Goal: Task Accomplishment & Management: Complete application form

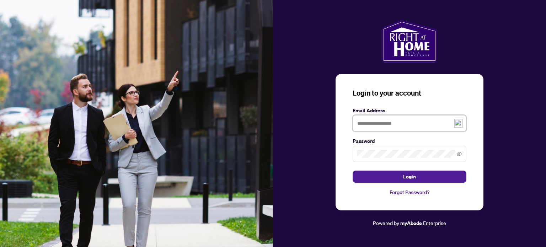
click at [382, 122] on input "text" at bounding box center [410, 123] width 114 height 16
type input "**********"
click at [366, 149] on span at bounding box center [410, 154] width 114 height 16
click at [353, 171] on button "Login" at bounding box center [410, 177] width 114 height 12
click at [412, 192] on link "Forgot Password?" at bounding box center [410, 192] width 114 height 8
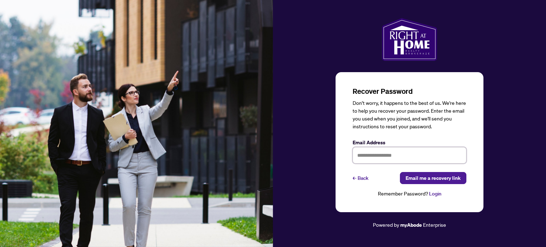
click at [372, 154] on input "text" at bounding box center [410, 155] width 114 height 16
type input "**********"
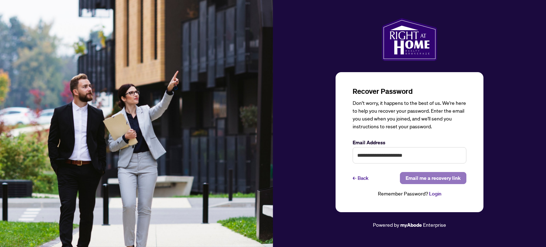
click at [433, 176] on span "Email me a recovery link" at bounding box center [433, 177] width 55 height 11
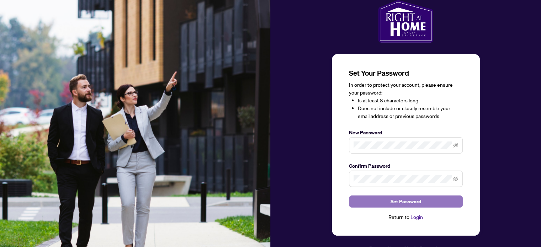
click at [405, 204] on span "Set Password" at bounding box center [405, 201] width 31 height 11
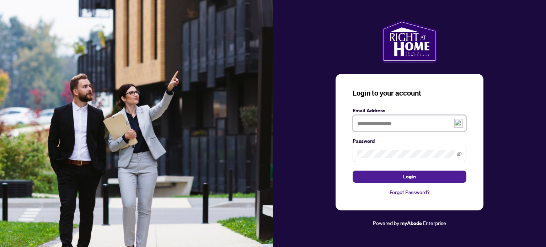
click at [366, 123] on input "text" at bounding box center [410, 123] width 114 height 16
type input "**********"
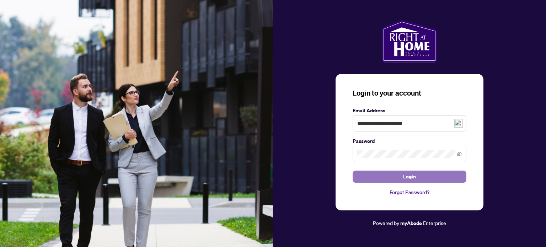
click at [407, 175] on span "Login" at bounding box center [409, 176] width 13 height 11
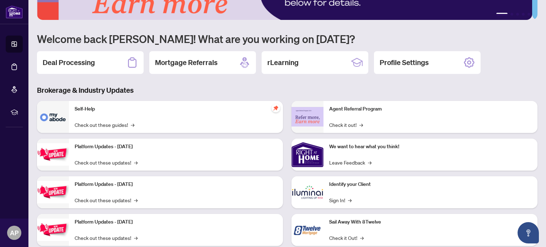
scroll to position [42, 0]
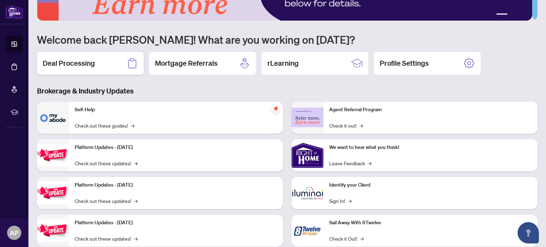
click at [85, 61] on h2 "Deal Processing" at bounding box center [69, 63] width 52 height 10
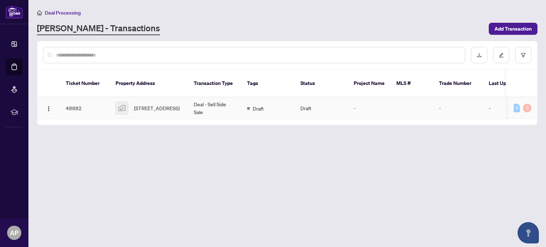
click at [70, 99] on td "48882" at bounding box center [85, 108] width 50 height 22
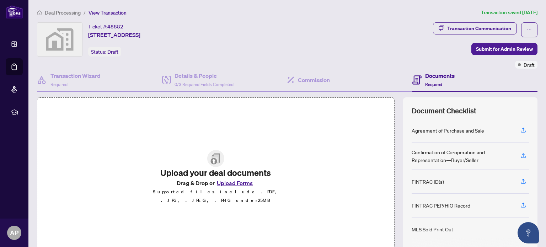
click at [222, 187] on button "Upload Forms" at bounding box center [235, 182] width 40 height 9
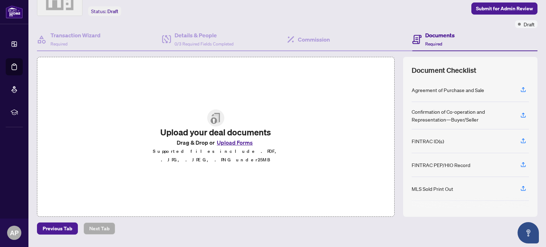
scroll to position [42, 0]
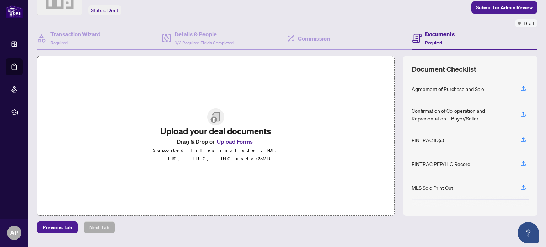
click at [230, 145] on button "Upload Forms" at bounding box center [235, 141] width 40 height 9
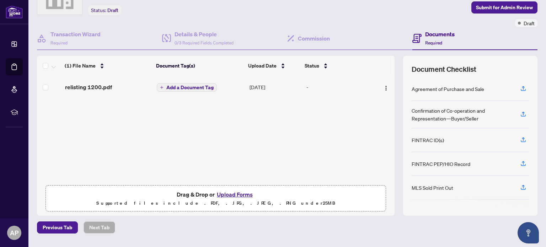
click at [191, 86] on span "Add a Document Tag" at bounding box center [189, 87] width 47 height 5
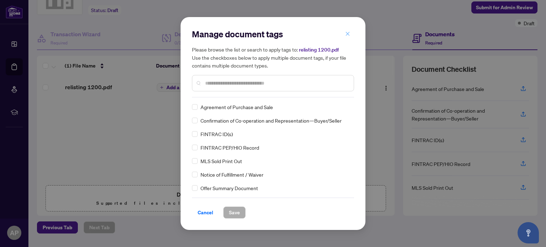
click at [349, 33] on icon "close" at bounding box center [347, 33] width 5 height 5
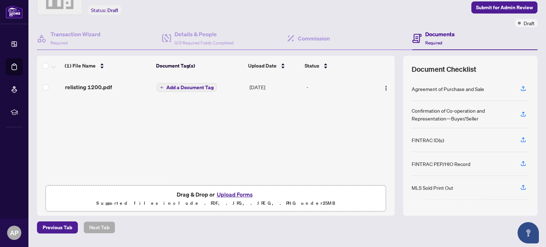
click at [195, 85] on span "Add a Document Tag" at bounding box center [189, 87] width 47 height 5
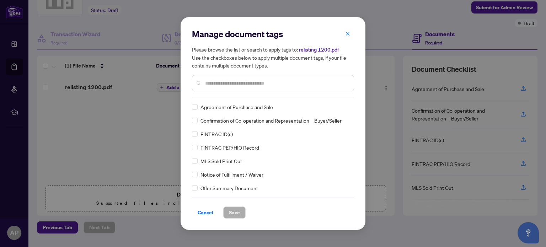
click at [205, 84] on input "text" at bounding box center [276, 83] width 143 height 8
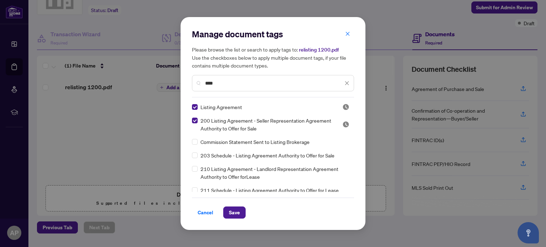
click at [352, 118] on div "Listing Agreement 200 Listing Agreement - Seller Representation Agreement Autho…" at bounding box center [273, 147] width 162 height 89
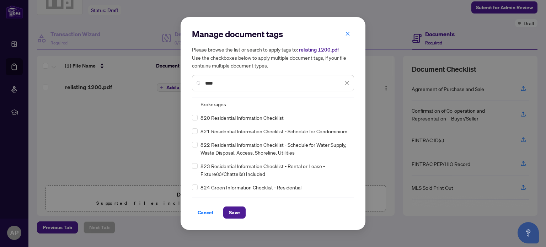
scroll to position [681, 0]
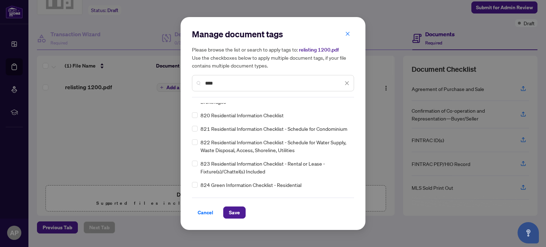
click at [221, 80] on input "****" at bounding box center [274, 83] width 138 height 8
type input "*"
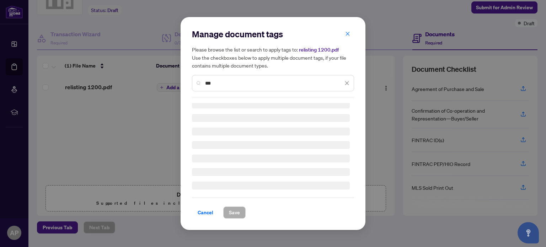
scroll to position [0, 0]
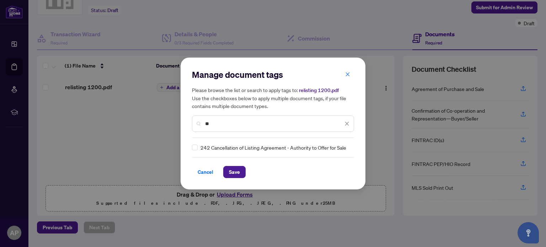
type input "*"
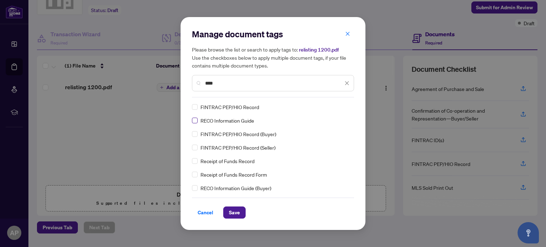
type input "****"
click at [234, 215] on span "Save" at bounding box center [234, 212] width 11 height 11
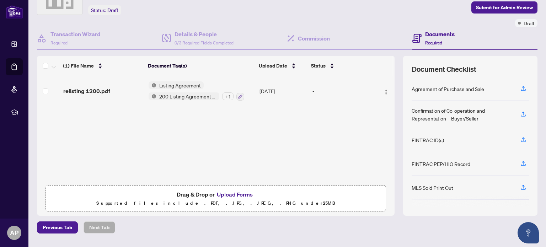
click at [223, 96] on div "+ 1" at bounding box center [227, 96] width 11 height 8
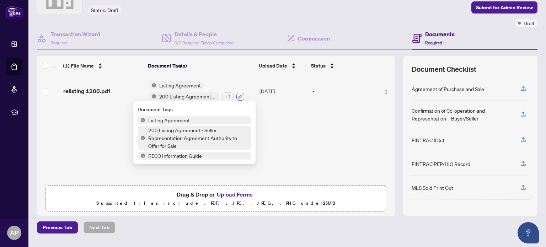
click at [238, 95] on icon "button" at bounding box center [240, 97] width 4 height 4
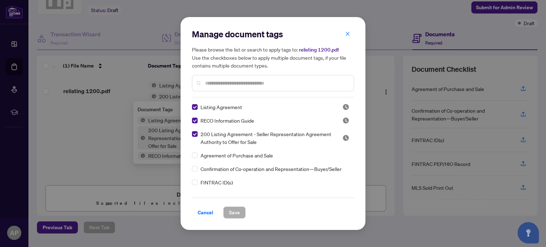
click at [215, 83] on input "text" at bounding box center [276, 83] width 143 height 8
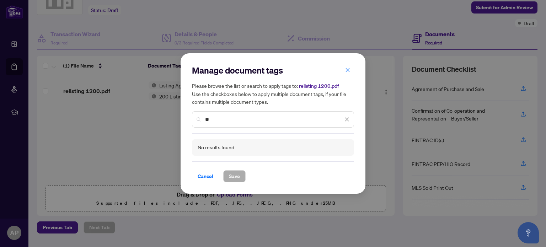
type input "*"
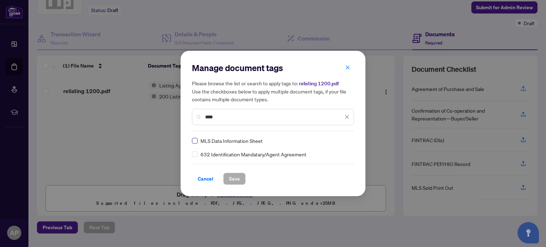
type input "****"
click at [236, 176] on span "Save" at bounding box center [234, 178] width 11 height 11
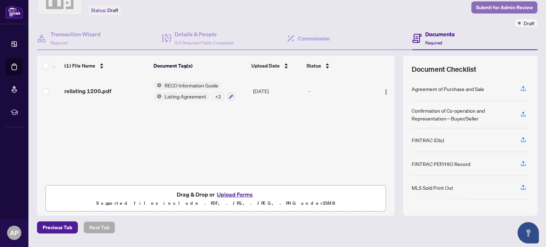
click at [496, 6] on span "Submit for Admin Review" at bounding box center [504, 7] width 57 height 11
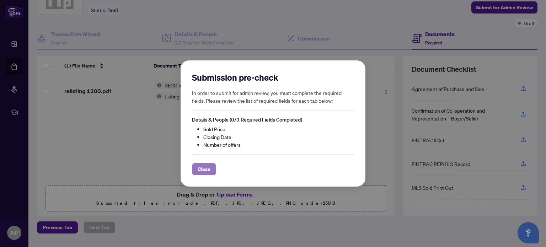
click at [204, 167] on span "Close" at bounding box center [204, 168] width 13 height 11
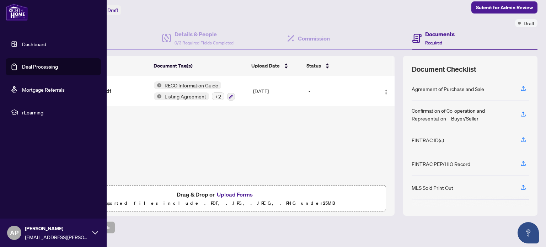
click at [28, 42] on link "Dashboard" at bounding box center [34, 44] width 24 height 6
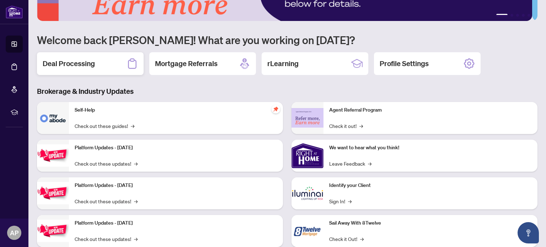
click at [74, 61] on h2 "Deal Processing" at bounding box center [69, 64] width 52 height 10
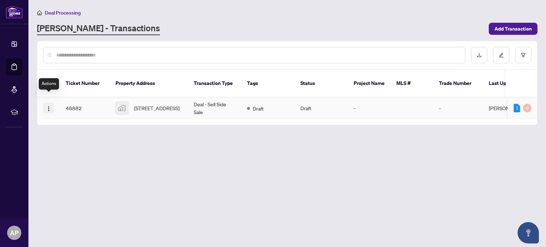
click at [47, 106] on img "button" at bounding box center [49, 109] width 6 height 6
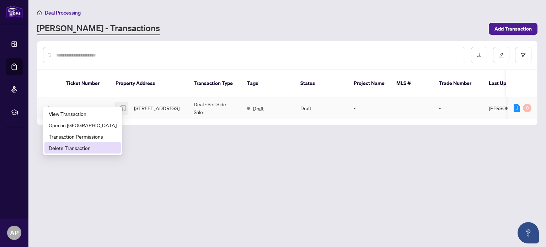
click at [69, 150] on span "Delete Transaction" at bounding box center [83, 148] width 68 height 8
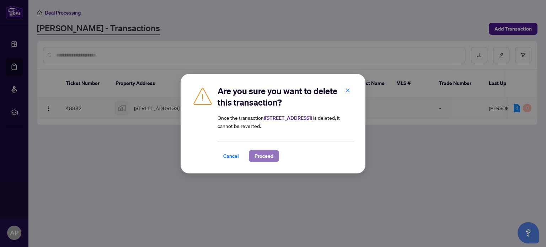
click at [263, 156] on span "Proceed" at bounding box center [263, 155] width 19 height 11
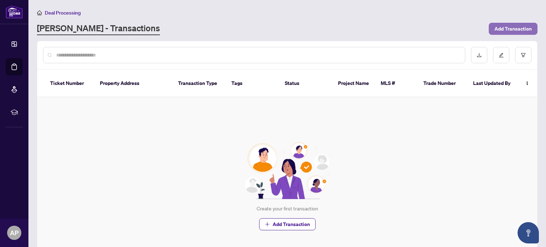
click at [501, 28] on span "Add Transaction" at bounding box center [512, 28] width 37 height 11
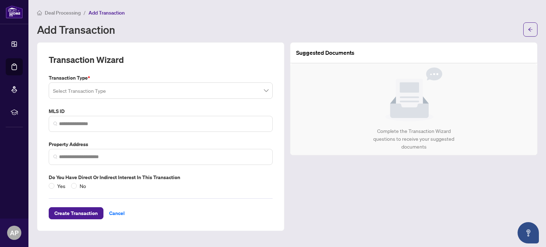
click at [263, 91] on span at bounding box center [160, 91] width 215 height 14
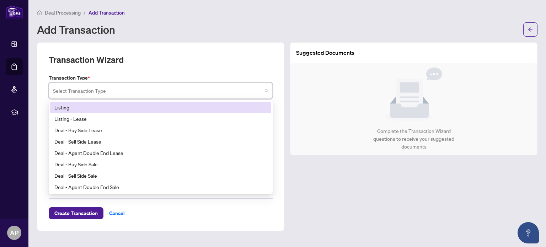
click at [80, 108] on div "Listing" at bounding box center [160, 107] width 213 height 8
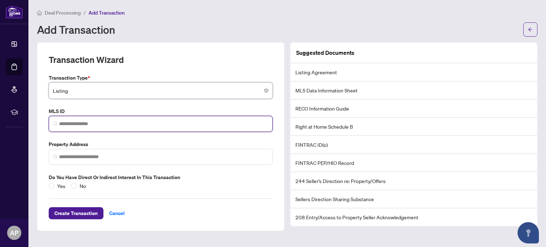
click at [65, 122] on input "search" at bounding box center [163, 123] width 209 height 7
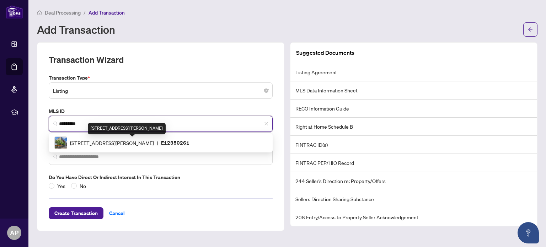
click at [101, 140] on span "[STREET_ADDRESS][PERSON_NAME]" at bounding box center [112, 143] width 84 height 8
type input "*********"
type input "**********"
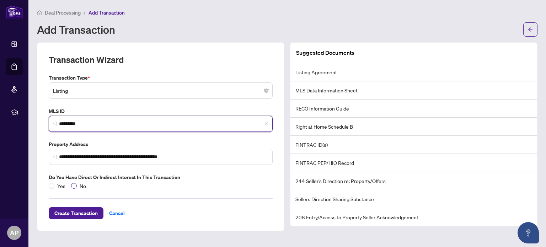
type input "*********"
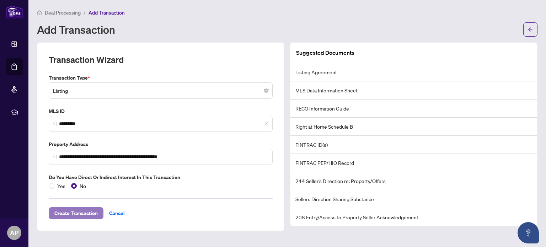
click at [71, 211] on span "Create Transaction" at bounding box center [75, 213] width 43 height 11
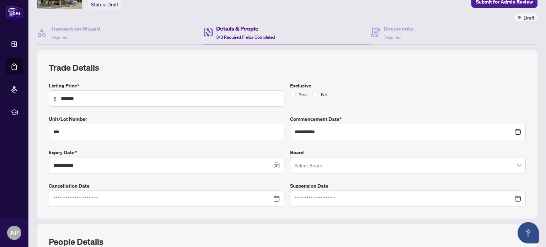
scroll to position [46, 0]
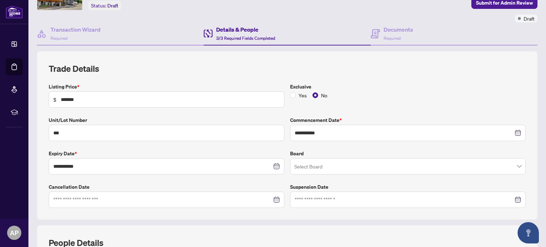
click at [365, 161] on input "search" at bounding box center [404, 168] width 221 height 16
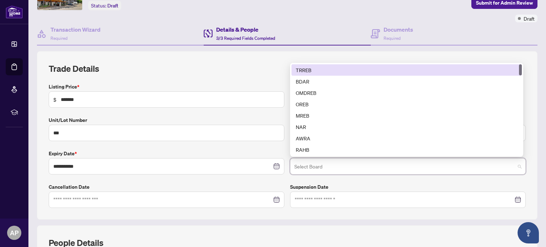
click at [304, 66] on div "TRREB" at bounding box center [407, 70] width 222 height 8
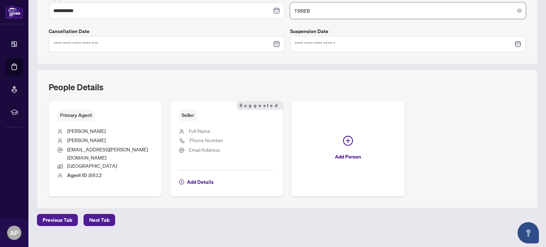
scroll to position [206, 0]
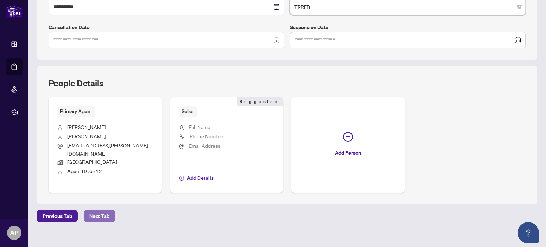
click at [102, 210] on span "Next Tab" at bounding box center [99, 215] width 20 height 11
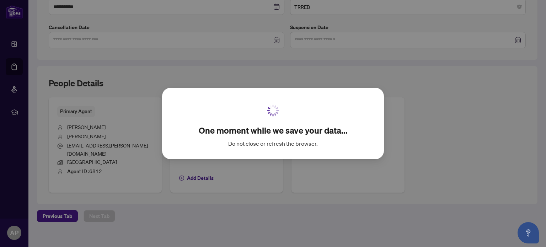
scroll to position [61, 0]
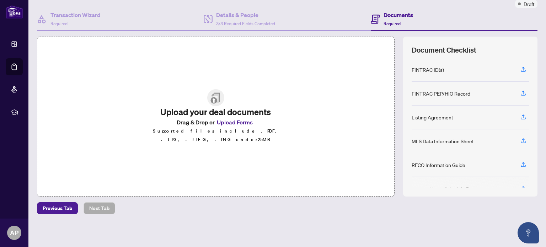
click at [229, 123] on button "Upload Forms" at bounding box center [235, 122] width 40 height 9
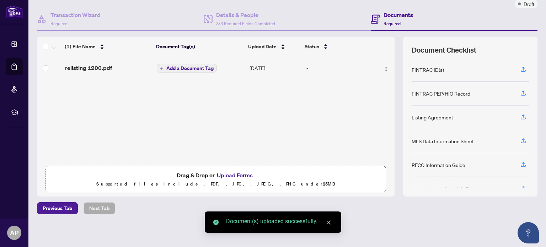
click at [201, 66] on span "Add a Document Tag" at bounding box center [189, 68] width 47 height 5
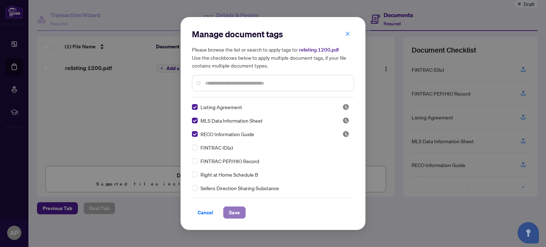
click at [231, 213] on span "Save" at bounding box center [234, 212] width 11 height 11
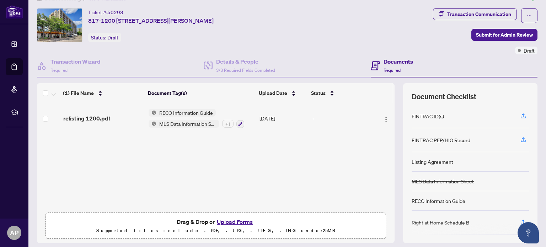
scroll to position [0, 0]
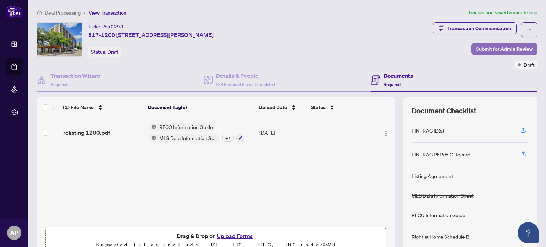
click at [504, 49] on span "Submit for Admin Review" at bounding box center [504, 48] width 57 height 11
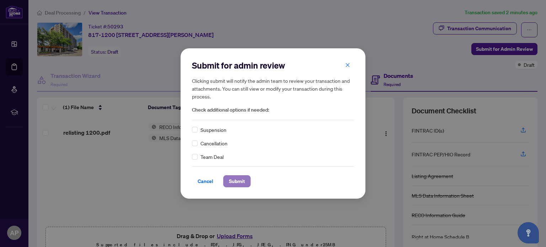
click at [237, 183] on span "Submit" at bounding box center [237, 181] width 16 height 11
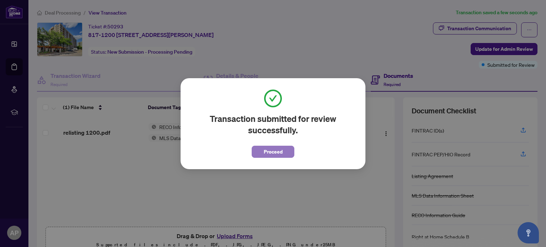
click at [274, 152] on span "Proceed" at bounding box center [273, 151] width 19 height 11
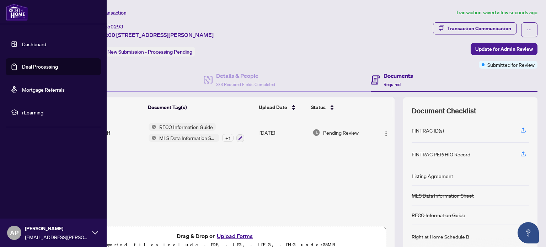
click at [22, 44] on link "Dashboard" at bounding box center [34, 44] width 24 height 6
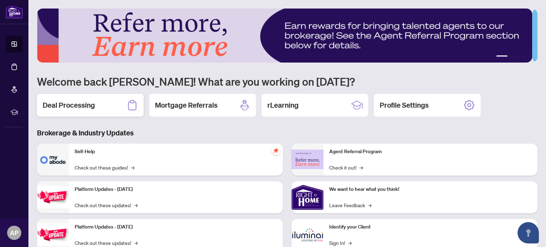
click at [98, 105] on div "Deal Processing" at bounding box center [90, 105] width 107 height 23
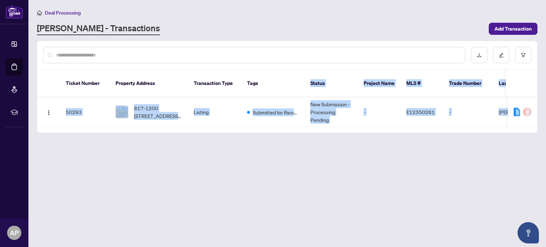
drag, startPoint x: 98, startPoint y: 105, endPoint x: 304, endPoint y: 71, distance: 208.2
click at [304, 71] on main "Deal Processing [PERSON_NAME] - Transactions Add Transaction Ticket Number Prop…" at bounding box center [287, 123] width 518 height 247
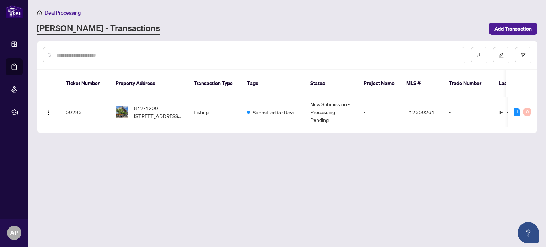
click at [385, 19] on div "Deal Processing [PERSON_NAME] - Transactions Add Transaction" at bounding box center [287, 22] width 500 height 27
click at [515, 28] on span "Add Transaction" at bounding box center [512, 28] width 37 height 11
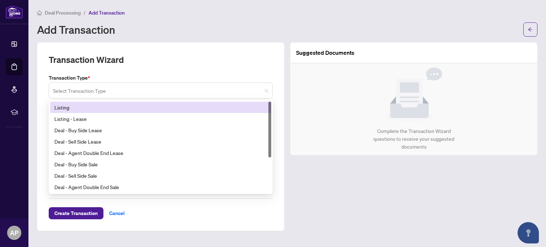
click at [268, 91] on span at bounding box center [160, 91] width 215 height 14
click at [205, 104] on div "Listing" at bounding box center [160, 107] width 213 height 8
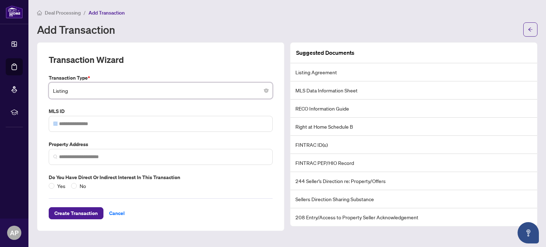
click at [205, 104] on div "Transaction Type * Listing Listing 13 14 Listing Listing - Lease Deal - Buy Sid…" at bounding box center [161, 132] width 230 height 116
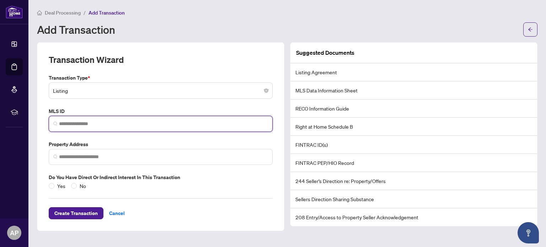
click at [63, 125] on input "search" at bounding box center [163, 123] width 209 height 7
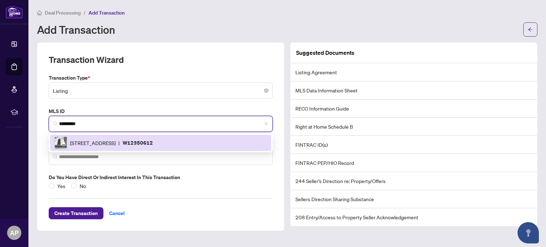
click at [72, 147] on div "[STREET_ADDRESS] | W12350612" at bounding box center [160, 142] width 213 height 13
type input "*********"
type input "**********"
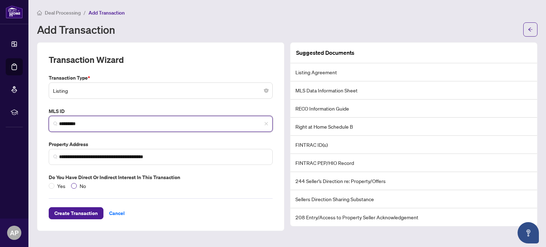
type input "*********"
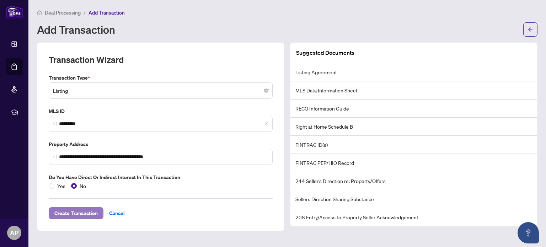
click at [82, 215] on span "Create Transaction" at bounding box center [75, 213] width 43 height 11
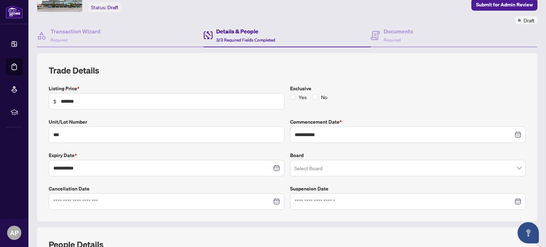
scroll to position [43, 0]
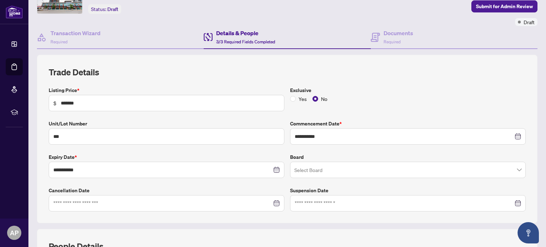
click at [496, 170] on input "search" at bounding box center [404, 171] width 221 height 16
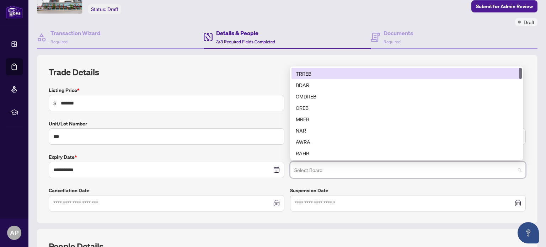
click at [322, 73] on div "TRREB" at bounding box center [407, 74] width 222 height 8
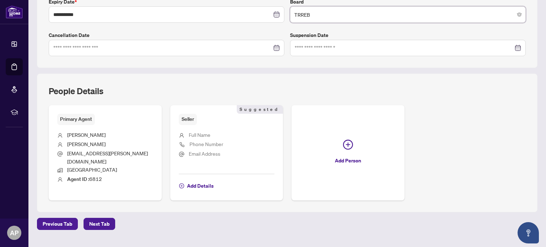
scroll to position [204, 0]
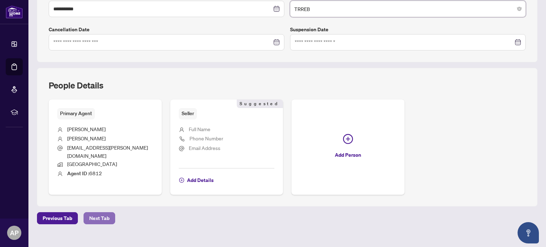
click at [100, 213] on span "Next Tab" at bounding box center [99, 218] width 20 height 11
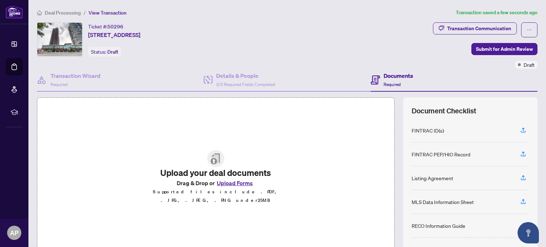
click at [238, 187] on button "Upload Forms" at bounding box center [235, 182] width 40 height 9
click at [223, 186] on button "Upload Forms" at bounding box center [235, 182] width 40 height 9
click at [227, 186] on button "Upload Forms" at bounding box center [235, 182] width 40 height 9
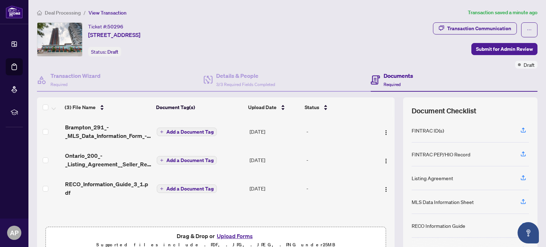
click at [176, 128] on button "Add a Document Tag" at bounding box center [187, 132] width 60 height 9
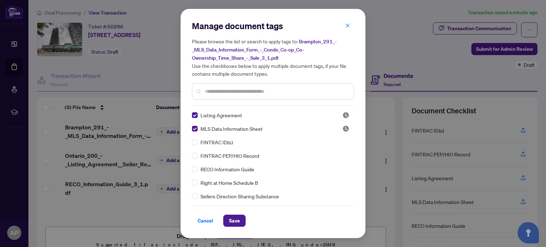
click at [199, 171] on div "RECO Information Guide" at bounding box center [271, 169] width 158 height 8
click at [233, 220] on span "Save" at bounding box center [234, 220] width 11 height 11
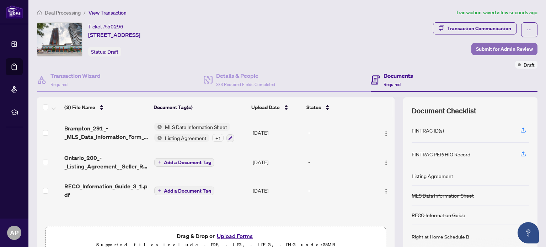
click at [491, 47] on span "Submit for Admin Review" at bounding box center [504, 48] width 57 height 11
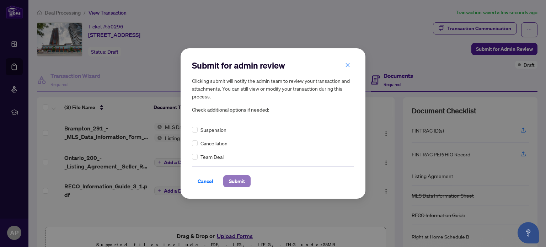
click at [235, 184] on span "Submit" at bounding box center [237, 181] width 16 height 11
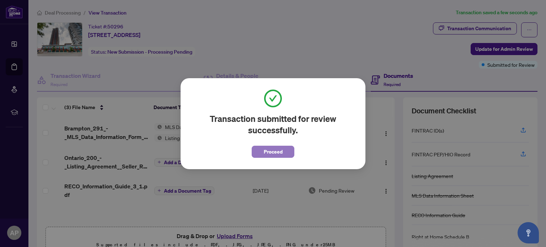
click at [276, 150] on span "Proceed" at bounding box center [273, 151] width 19 height 11
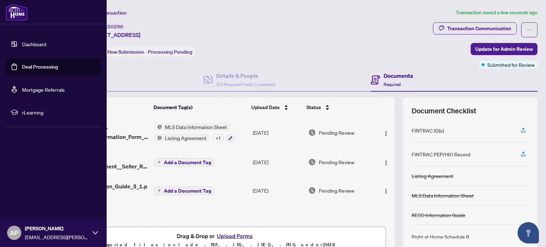
click at [24, 42] on link "Dashboard" at bounding box center [34, 44] width 24 height 6
